Goal: Task Accomplishment & Management: Manage account settings

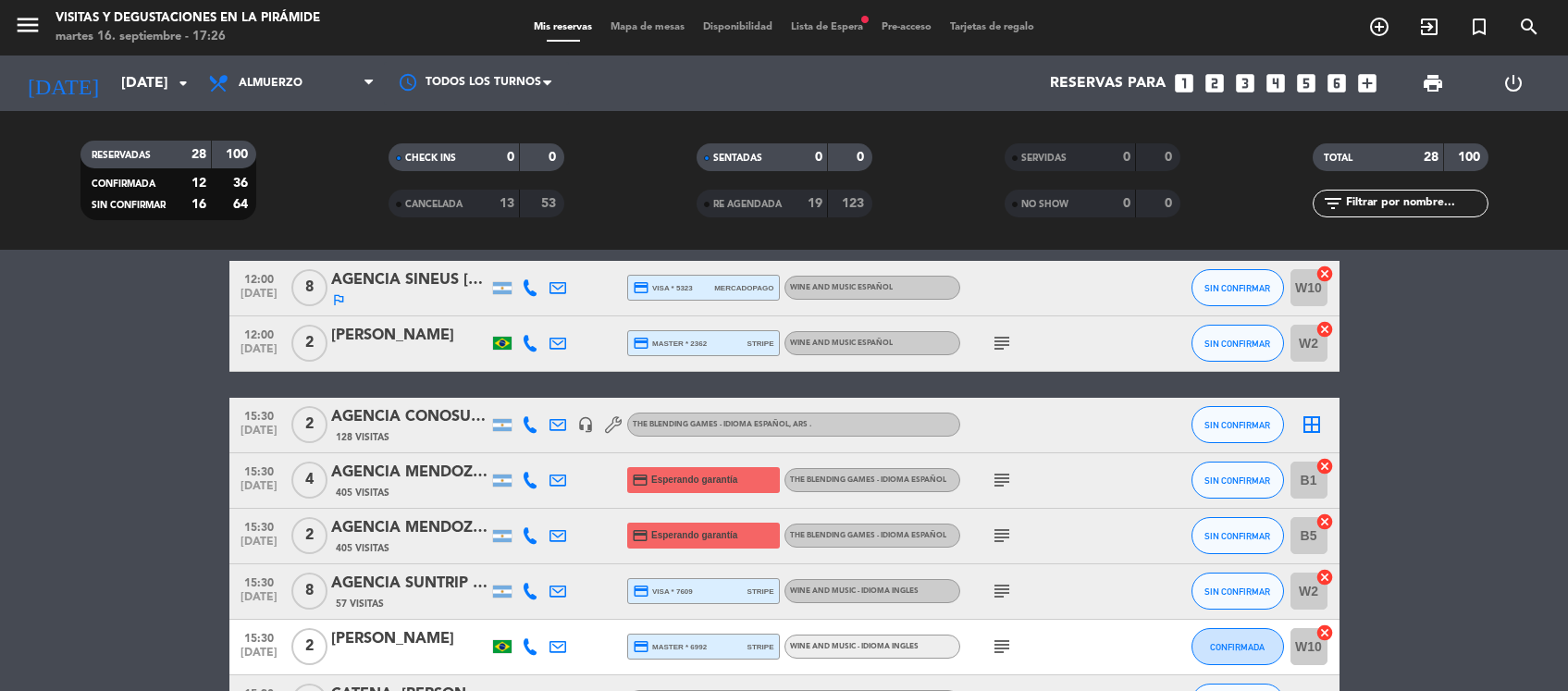
scroll to position [1171, 0]
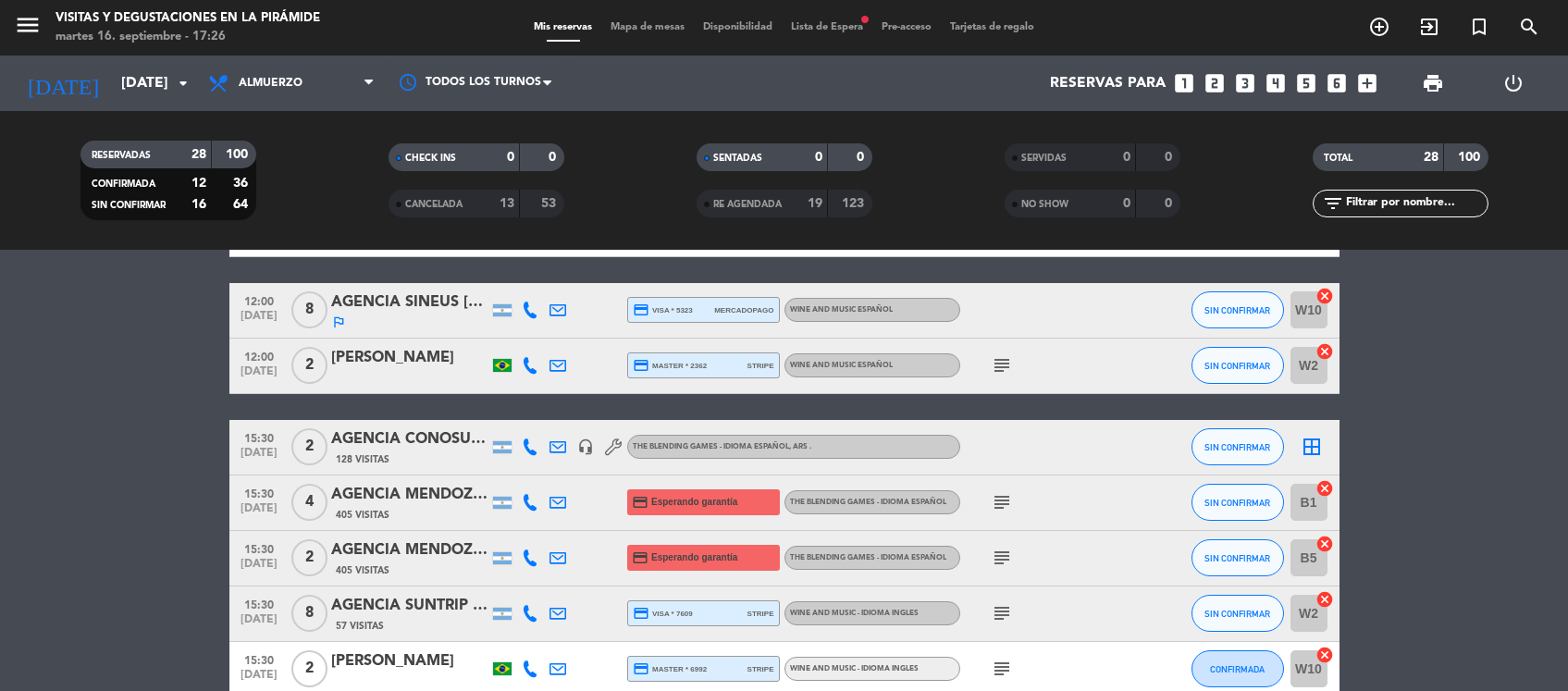
click at [414, 547] on div "AGENCIA MENDOZA WINE CAMP [PERSON_NAME]" at bounding box center [410, 550] width 157 height 24
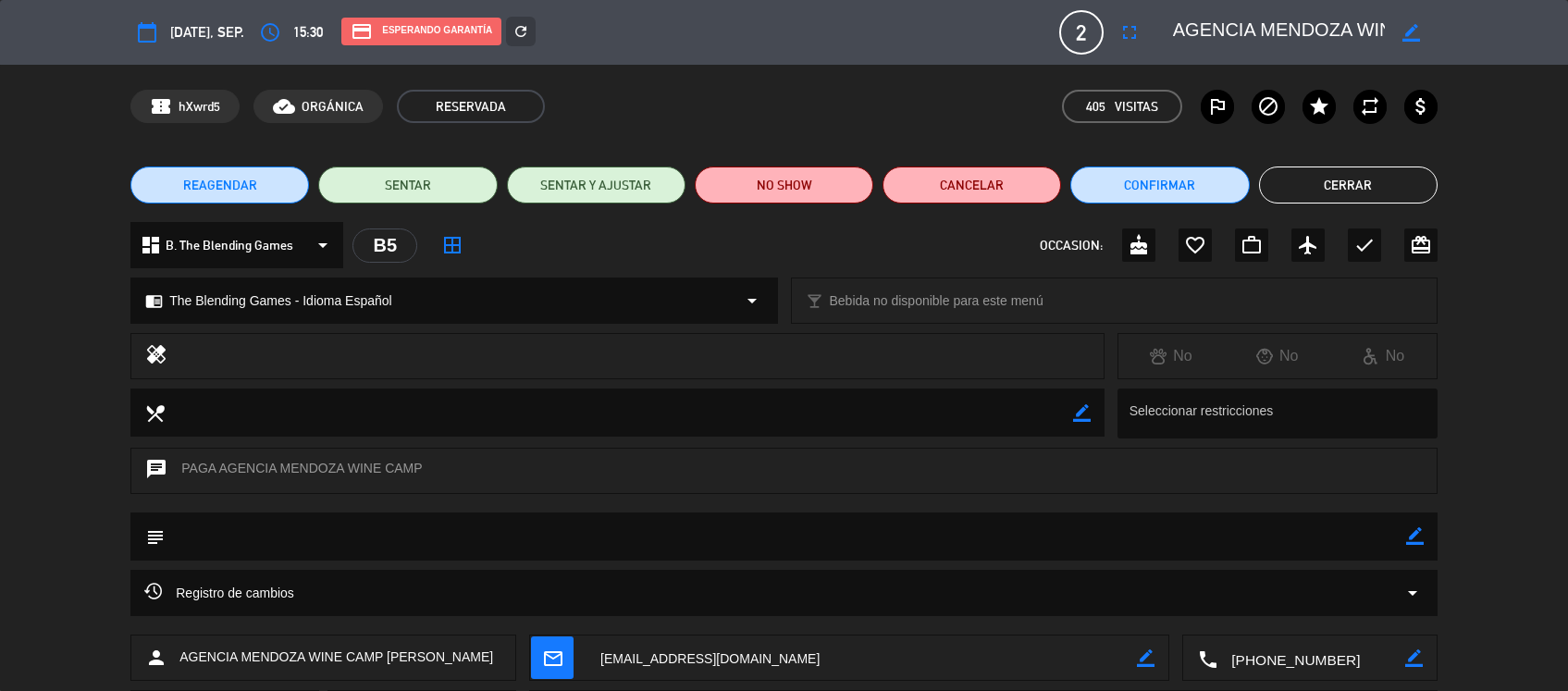
click at [1361, 187] on button "Cerrar" at bounding box center [1349, 185] width 178 height 37
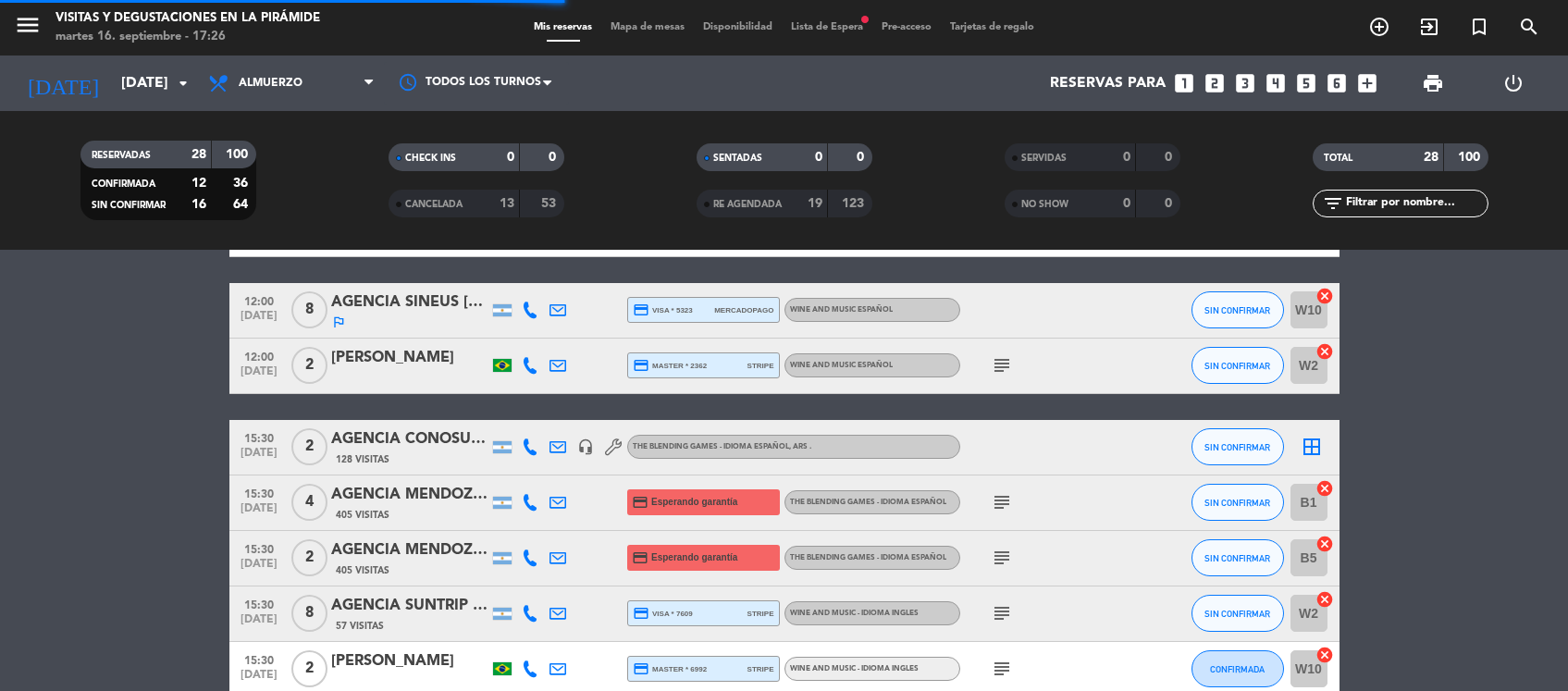
click at [394, 440] on div "AGENCIA CONOSUR [PERSON_NAME]" at bounding box center [410, 439] width 157 height 24
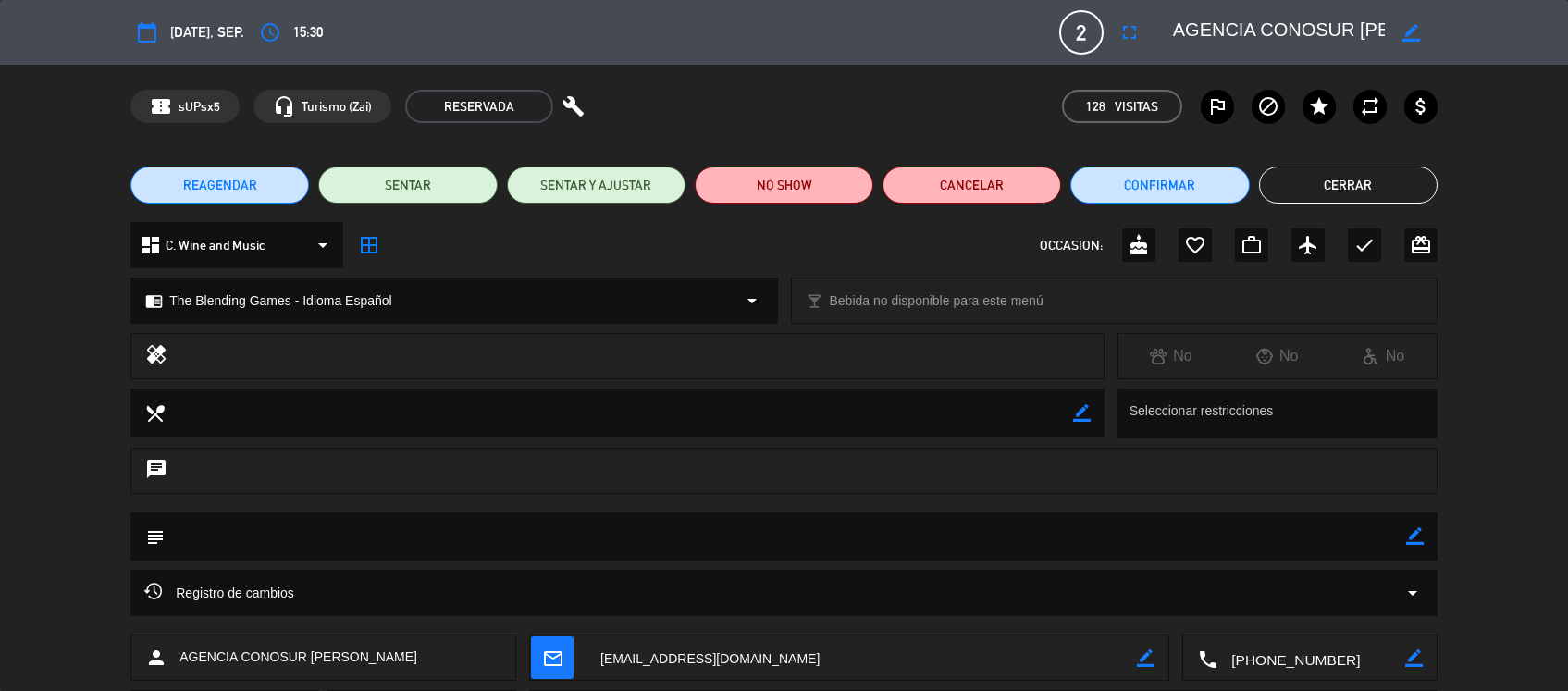
click at [1339, 177] on button "Cerrar" at bounding box center [1349, 185] width 178 height 37
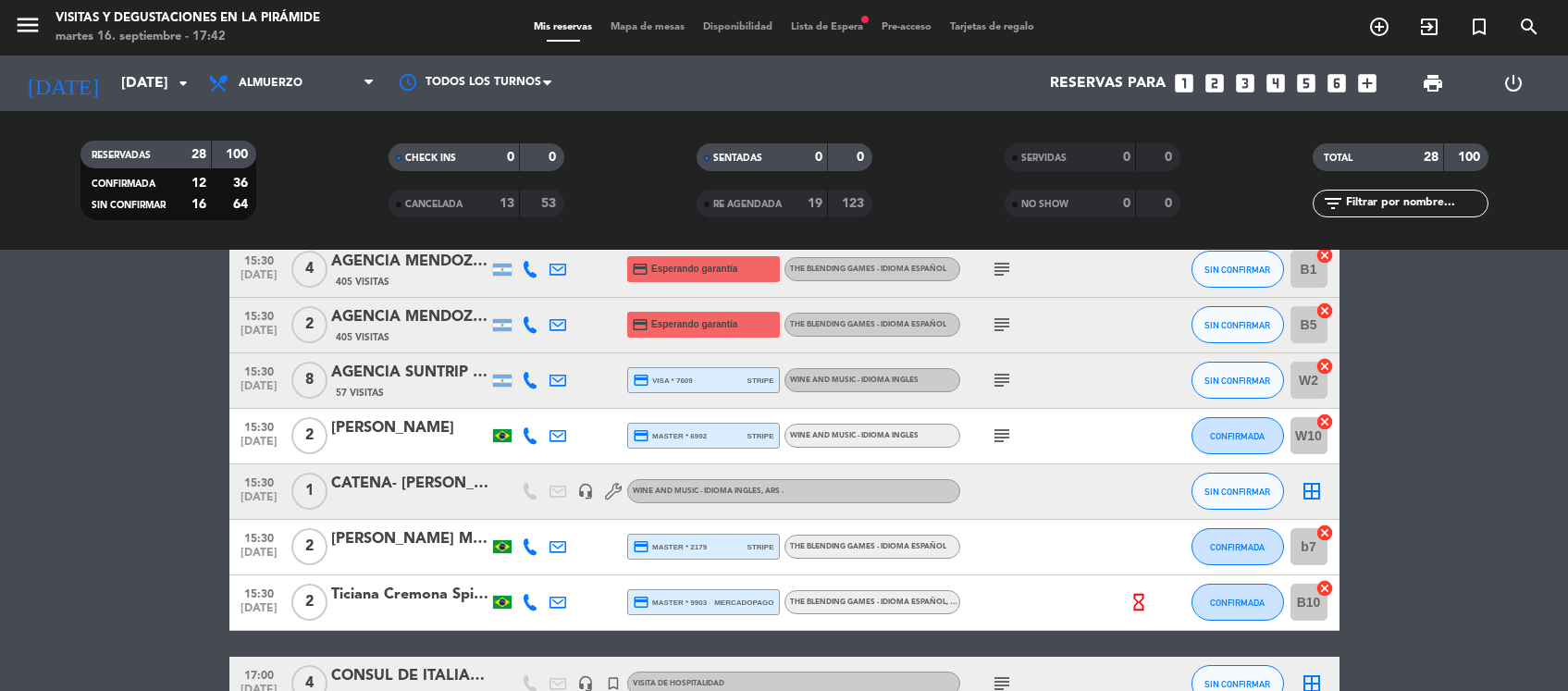
scroll to position [1287, 0]
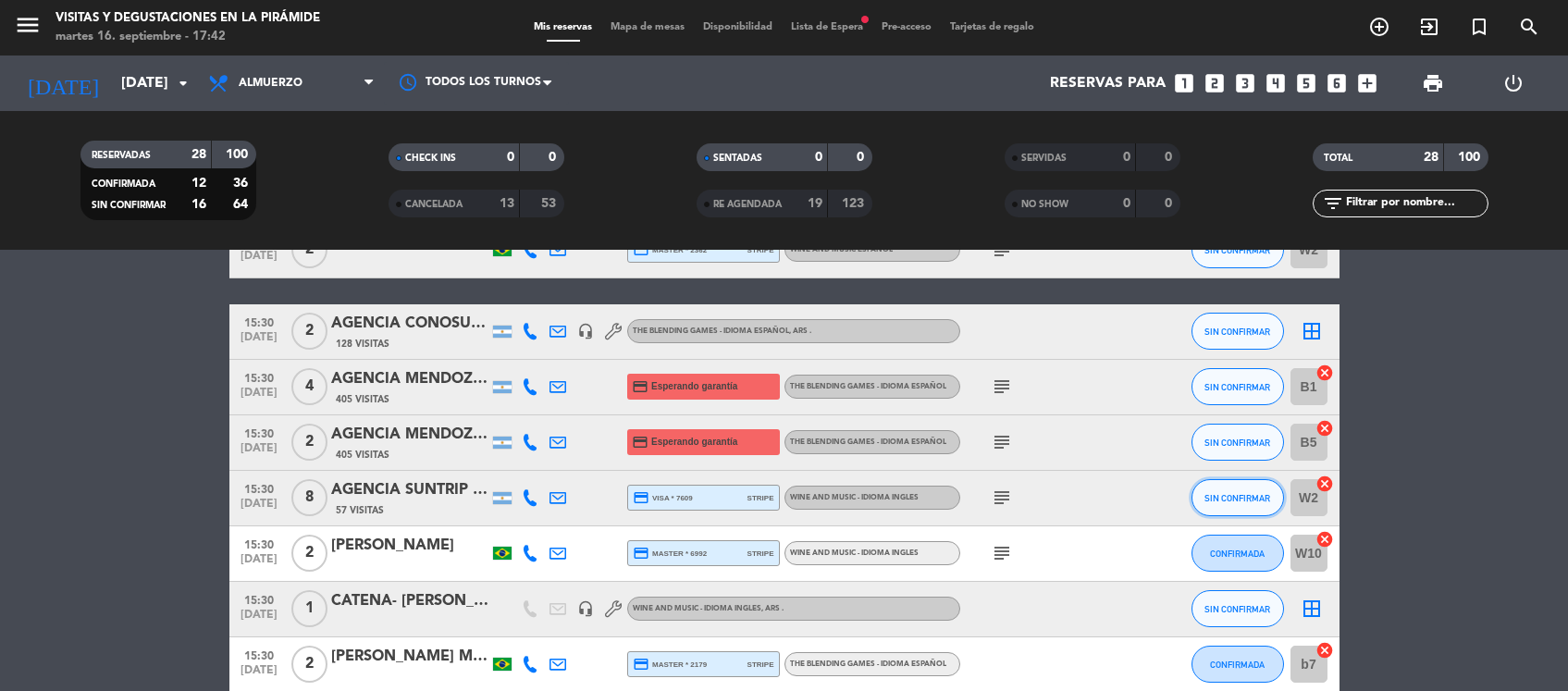
click at [1221, 501] on button "SIN CONFIRMAR" at bounding box center [1237, 497] width 93 height 37
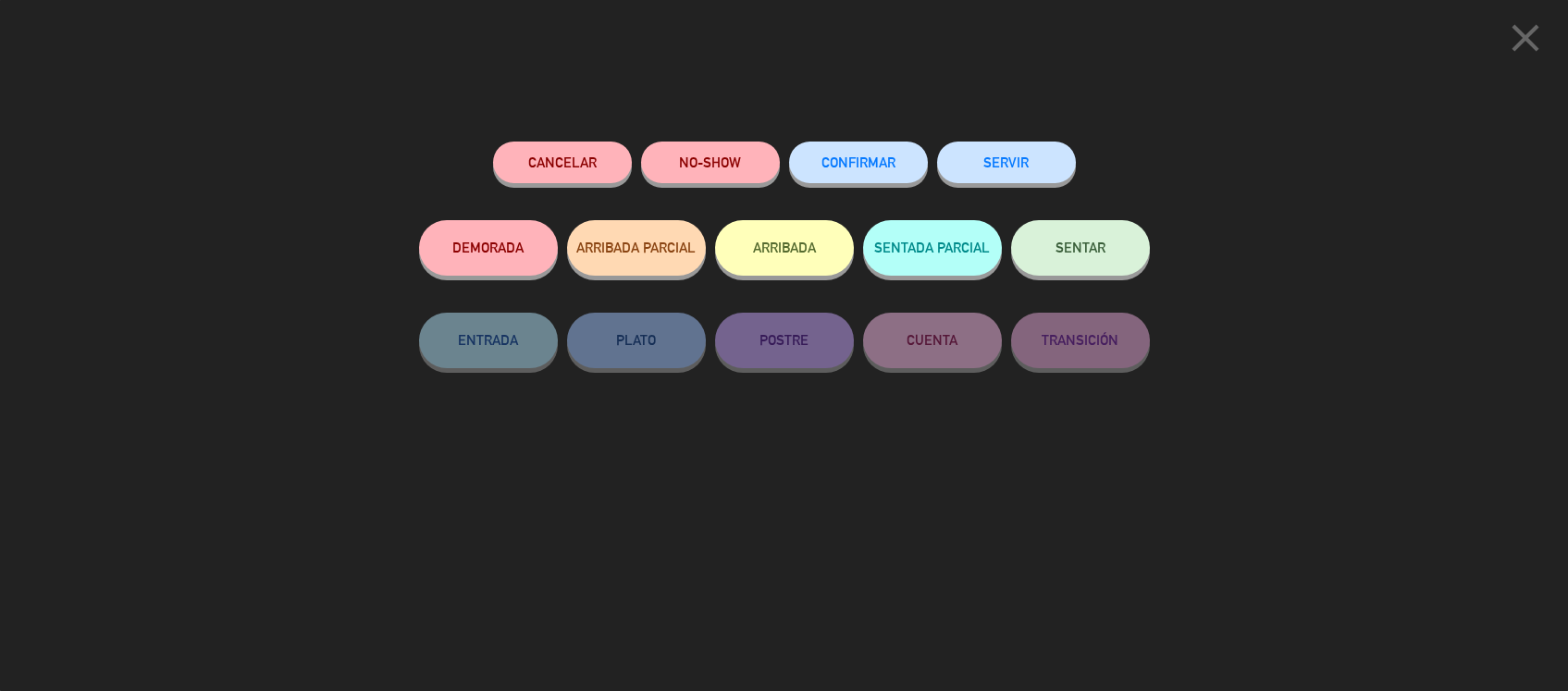
click at [887, 164] on span "CONFIRMAR" at bounding box center [858, 162] width 74 height 15
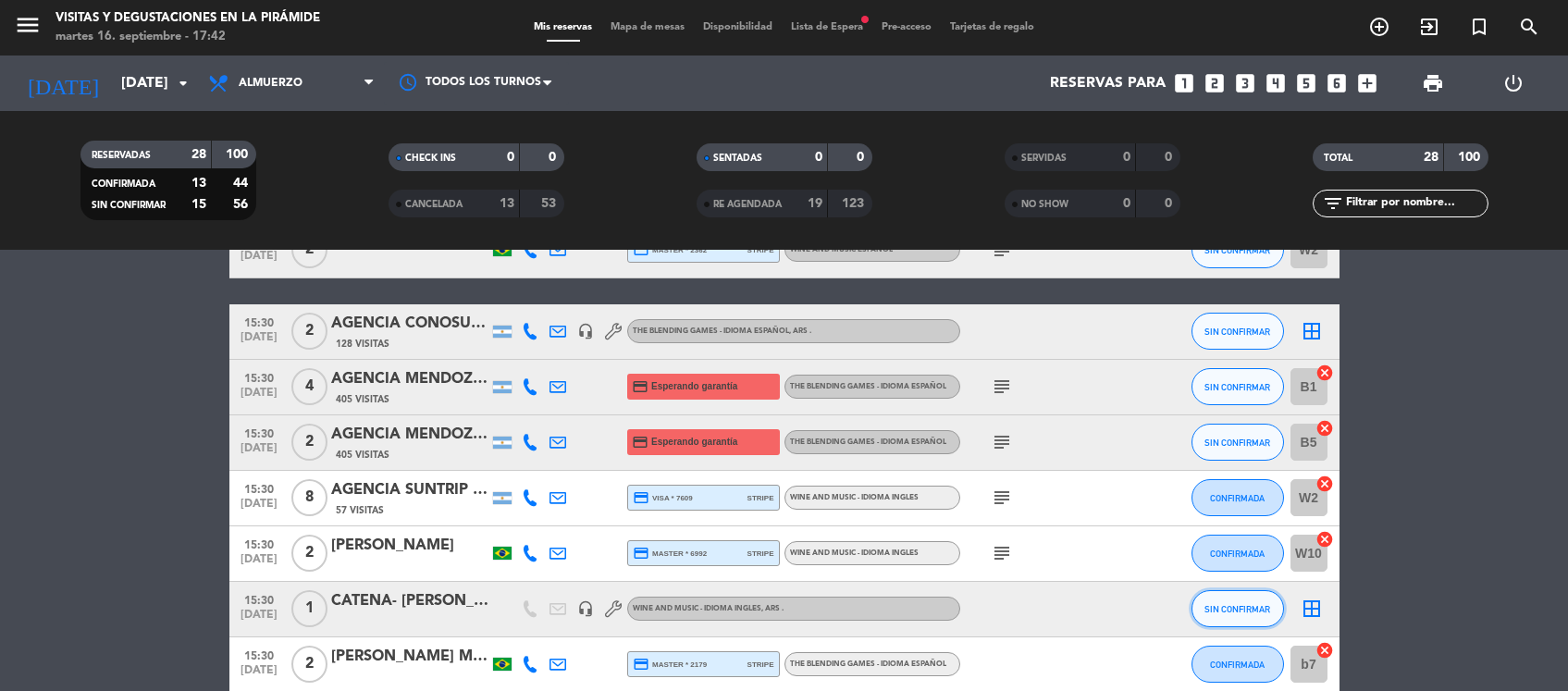
click at [1232, 609] on span "SIN CONFIRMAR" at bounding box center [1237, 609] width 66 height 11
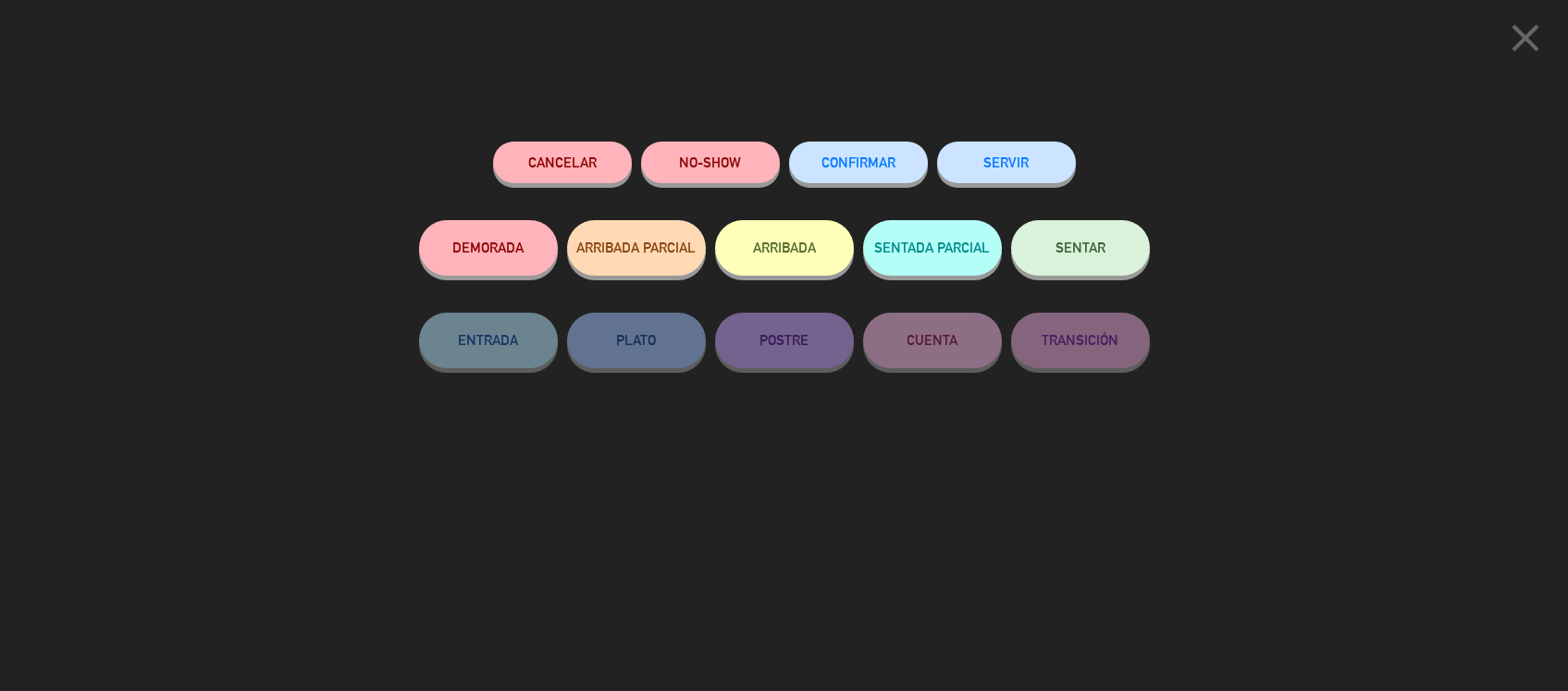
click at [858, 152] on button "CONFIRMAR" at bounding box center [858, 162] width 139 height 41
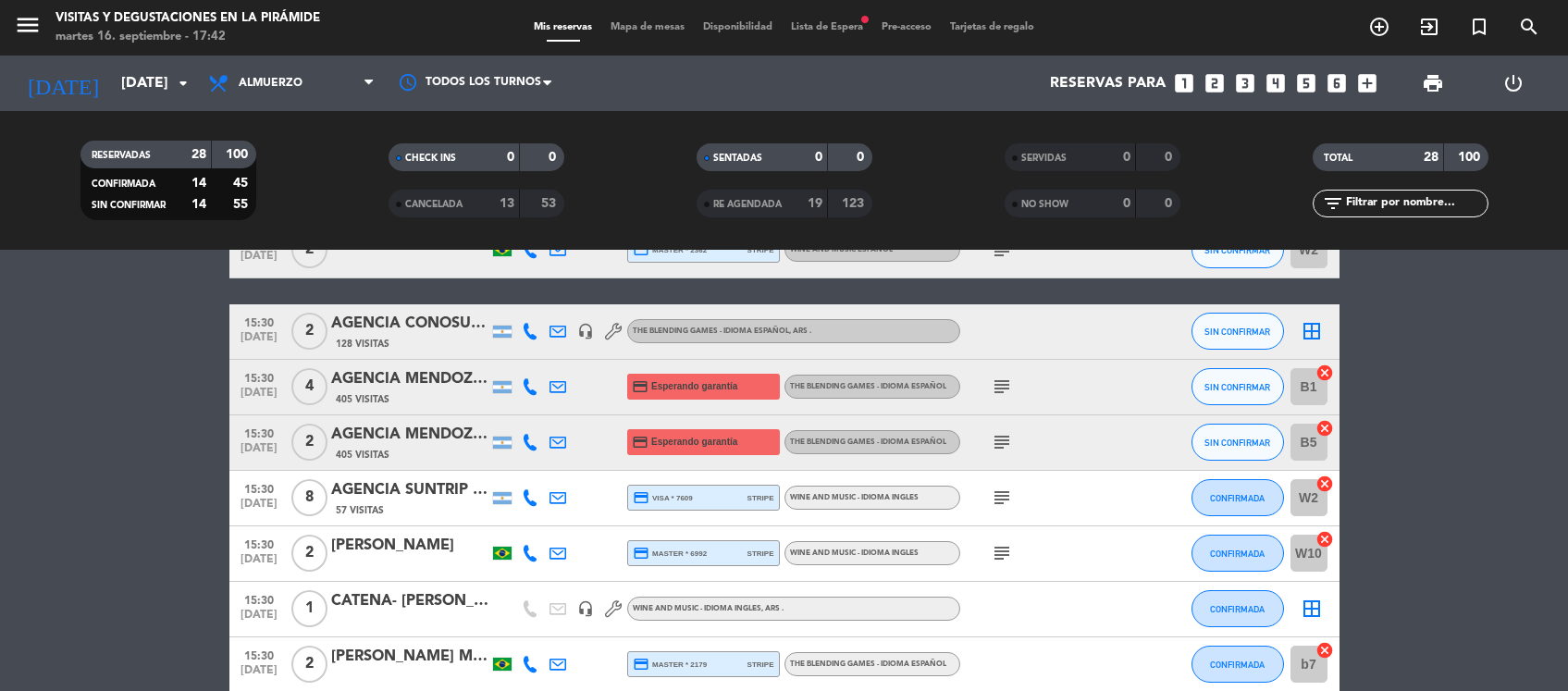
click at [555, 553] on icon at bounding box center [557, 553] width 16 height 16
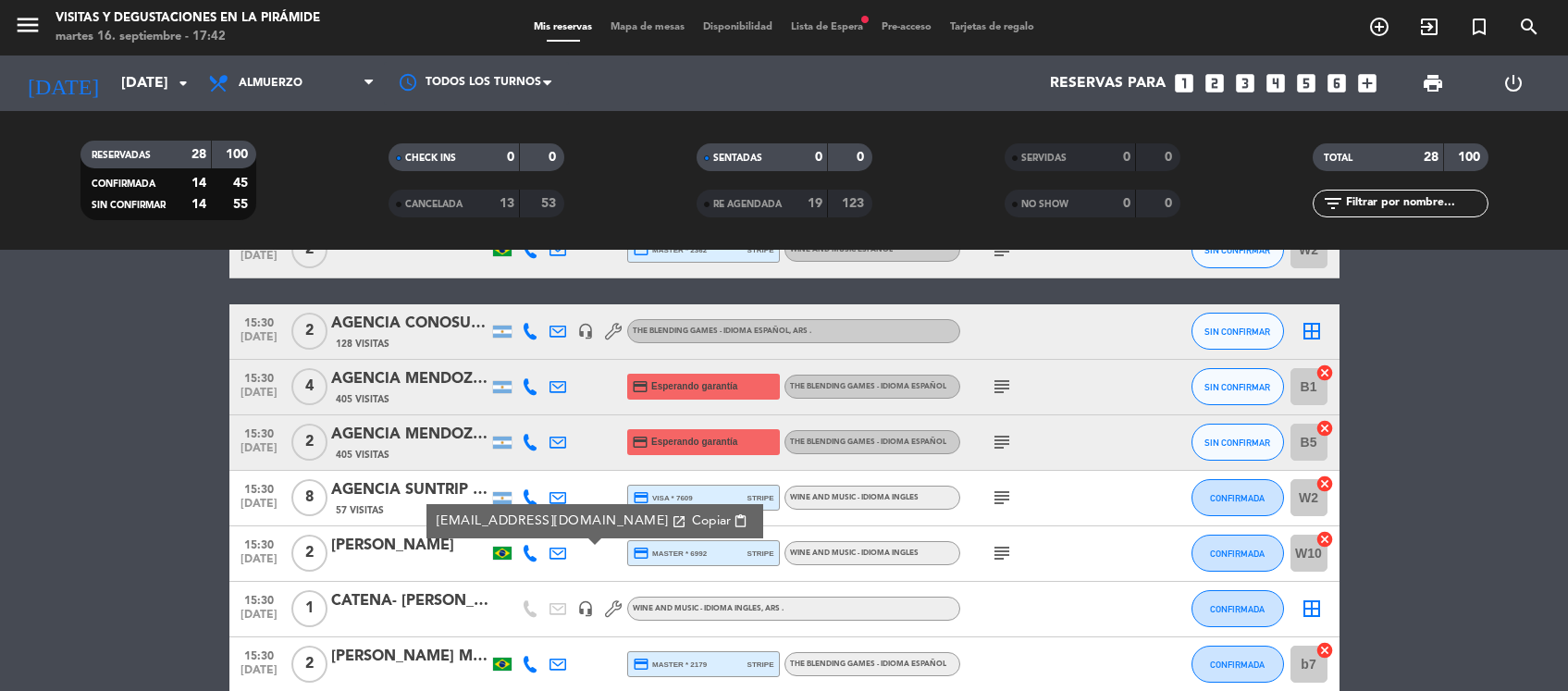
click at [691, 515] on span "Copiar" at bounding box center [710, 521] width 39 height 19
